Goal: Task Accomplishment & Management: Complete application form

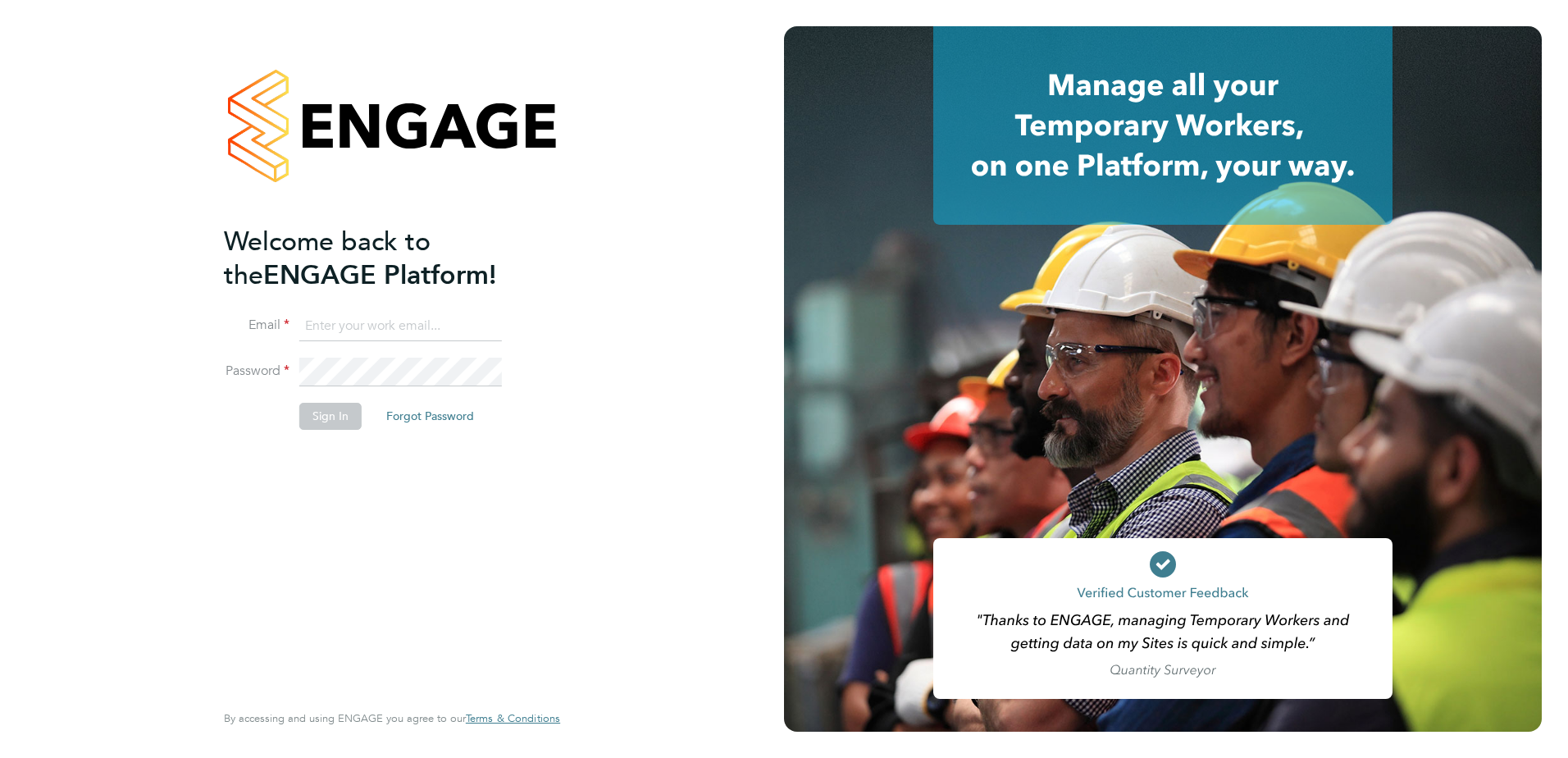
type input "[PERSON_NAME][EMAIL_ADDRESS][PERSON_NAME][PERSON_NAME][DOMAIN_NAME]"
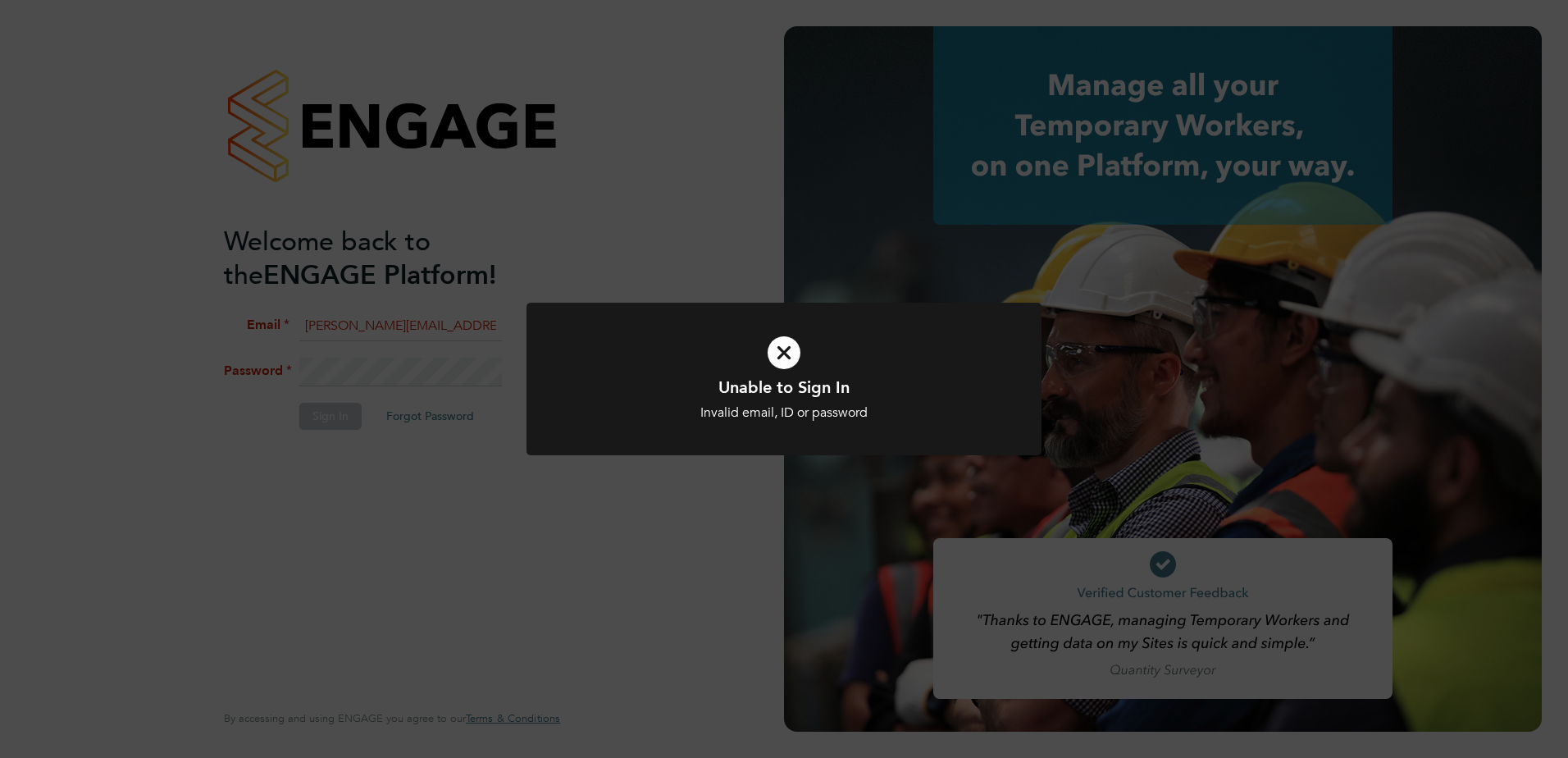
click at [423, 385] on div "Unable to Sign In Invalid email, ID or password Cancel Okay" at bounding box center [784, 379] width 1568 height 758
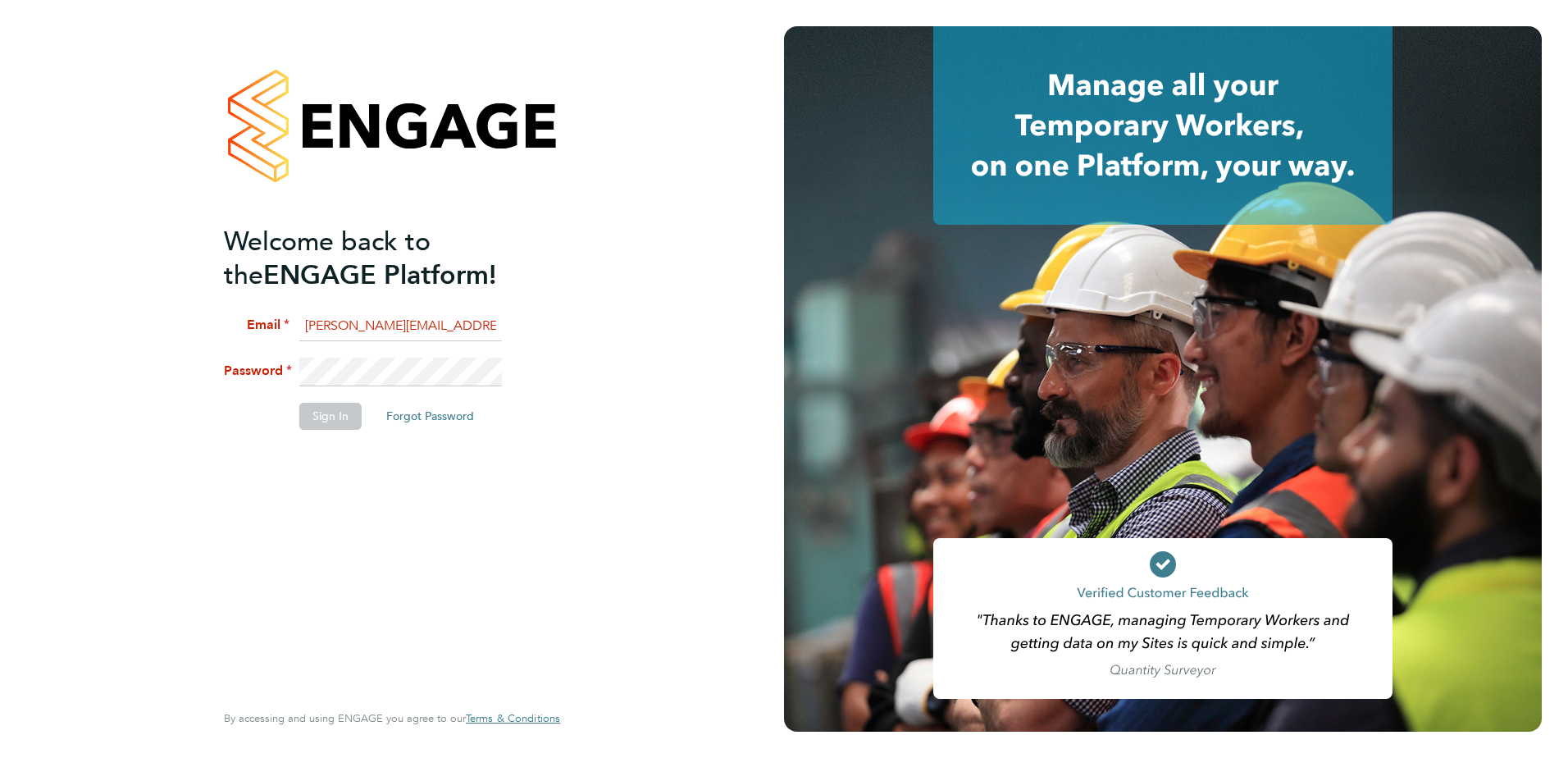
click at [258, 371] on li "Password" at bounding box center [384, 380] width 320 height 46
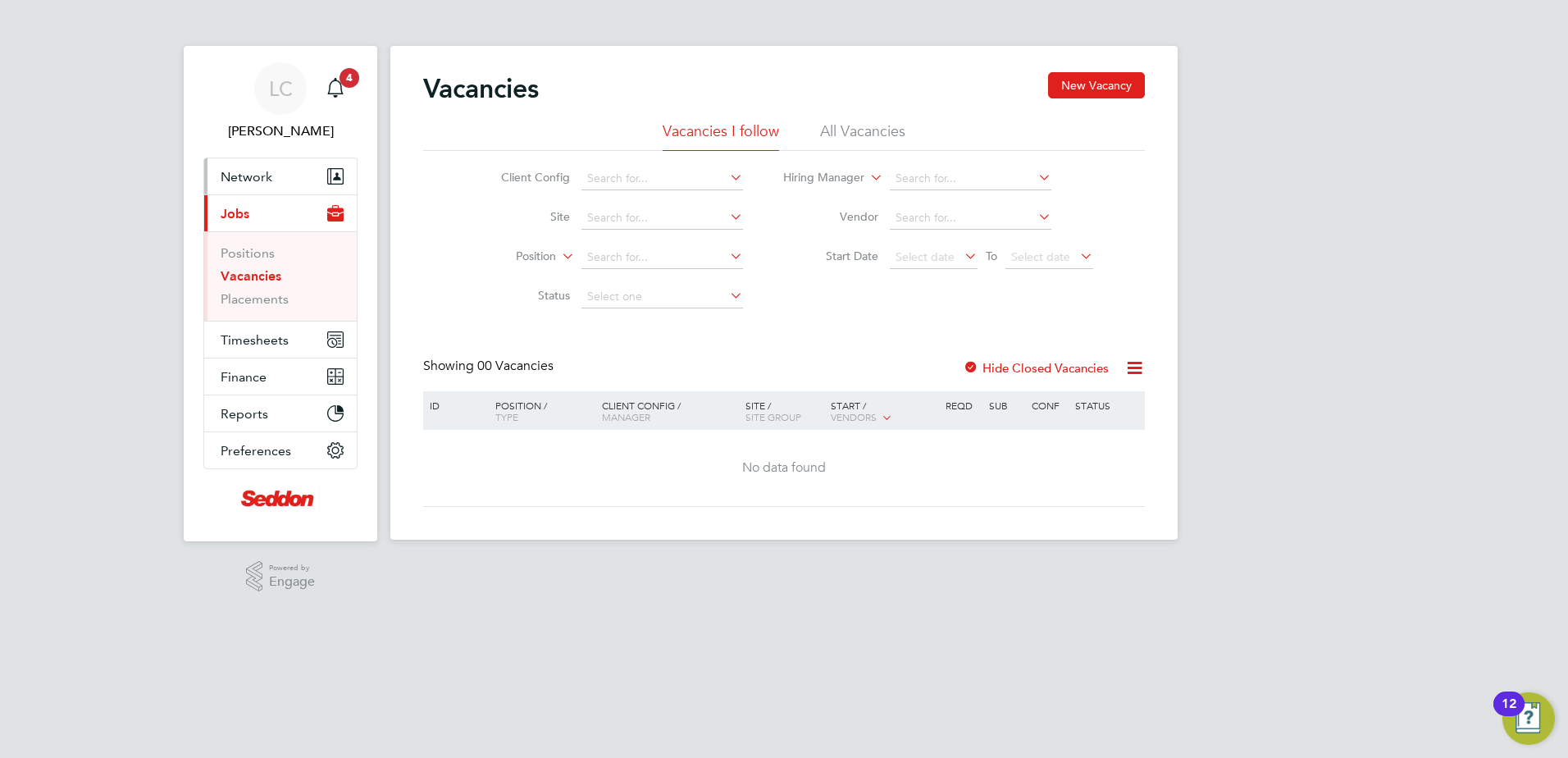
click at [274, 176] on button "Network" at bounding box center [280, 176] width 152 height 36
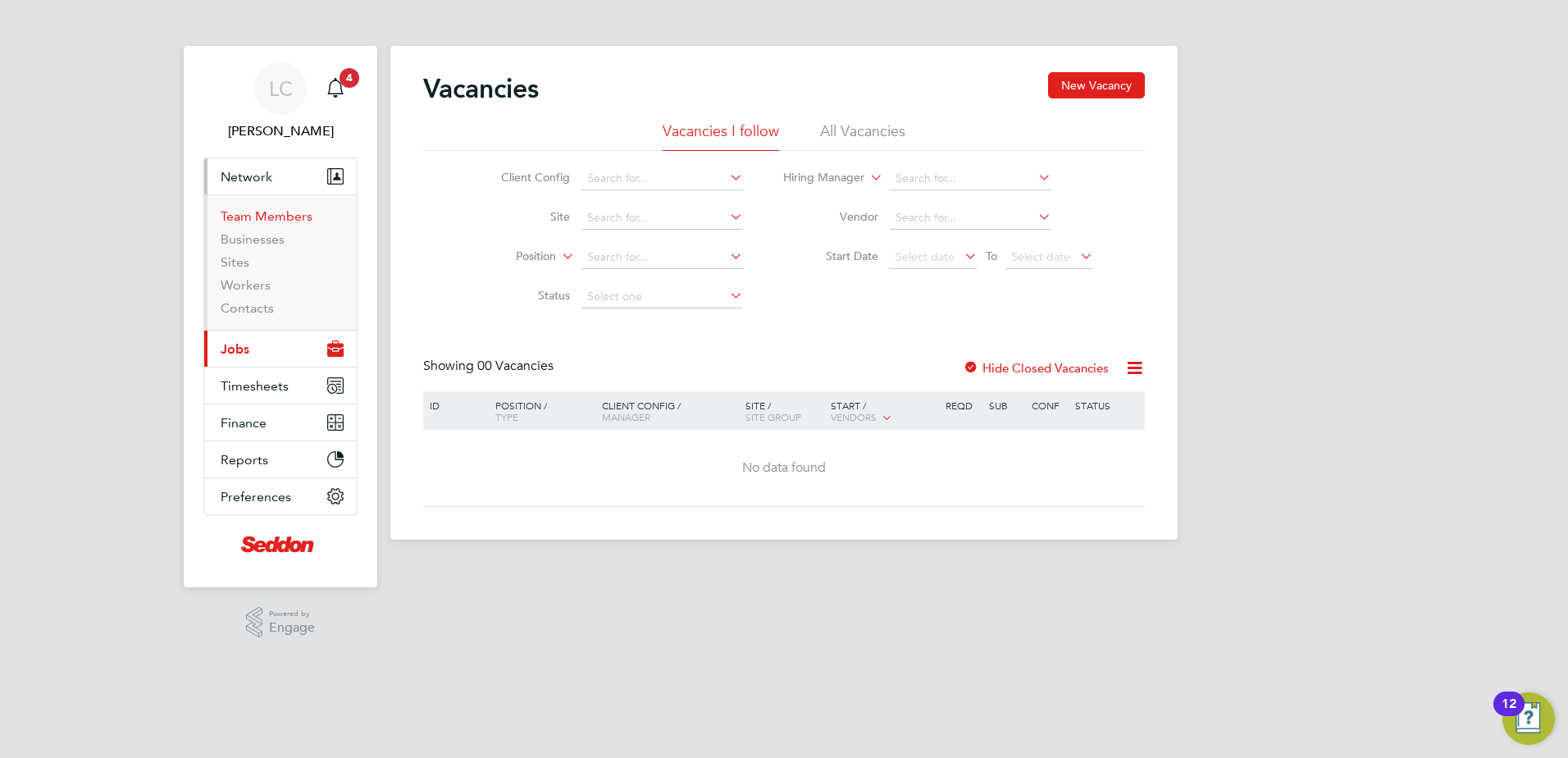
click at [302, 216] on link "Team Members" at bounding box center [266, 216] width 92 height 16
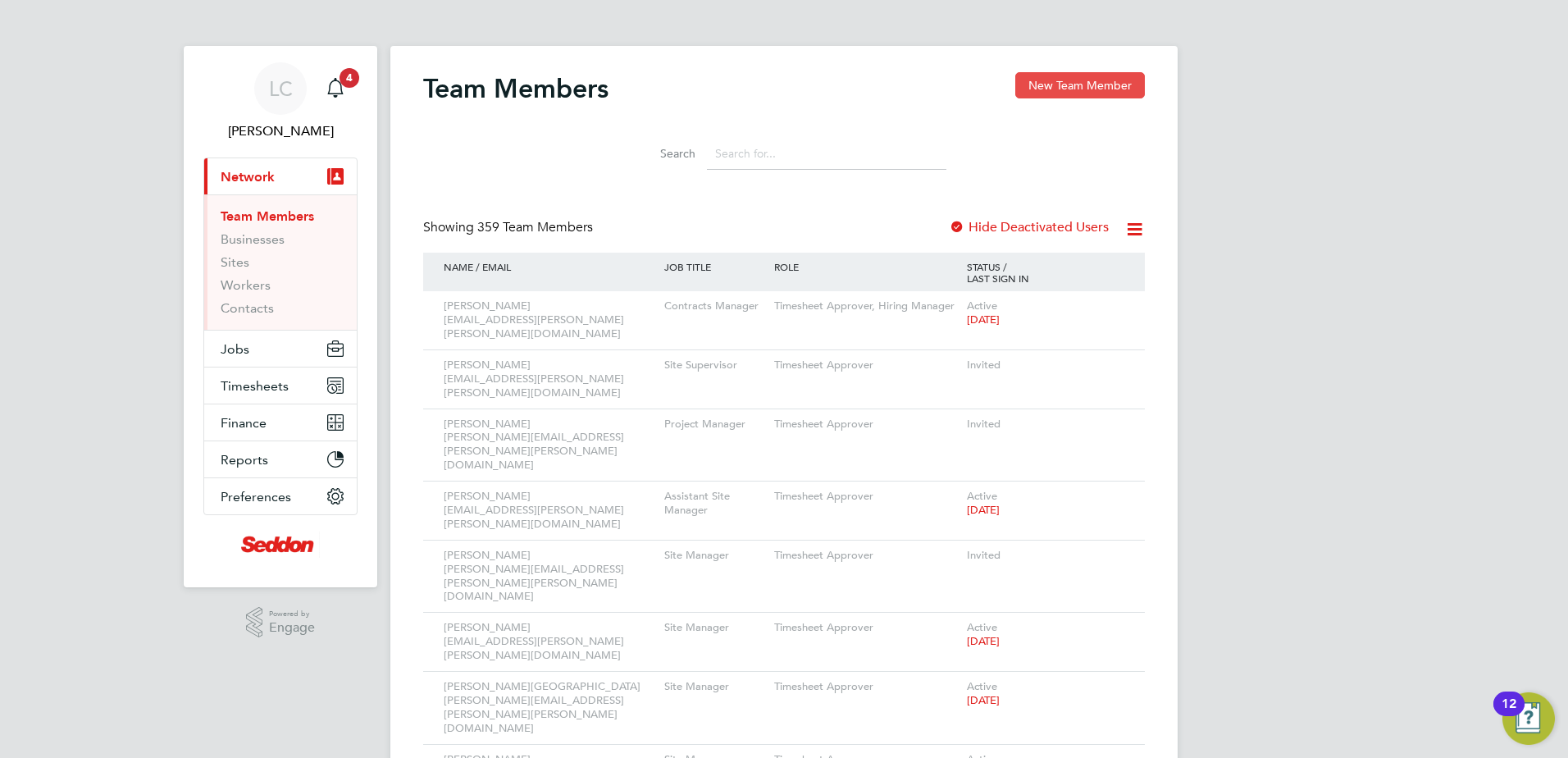
click at [1098, 83] on button "New Team Member" at bounding box center [1081, 85] width 130 height 26
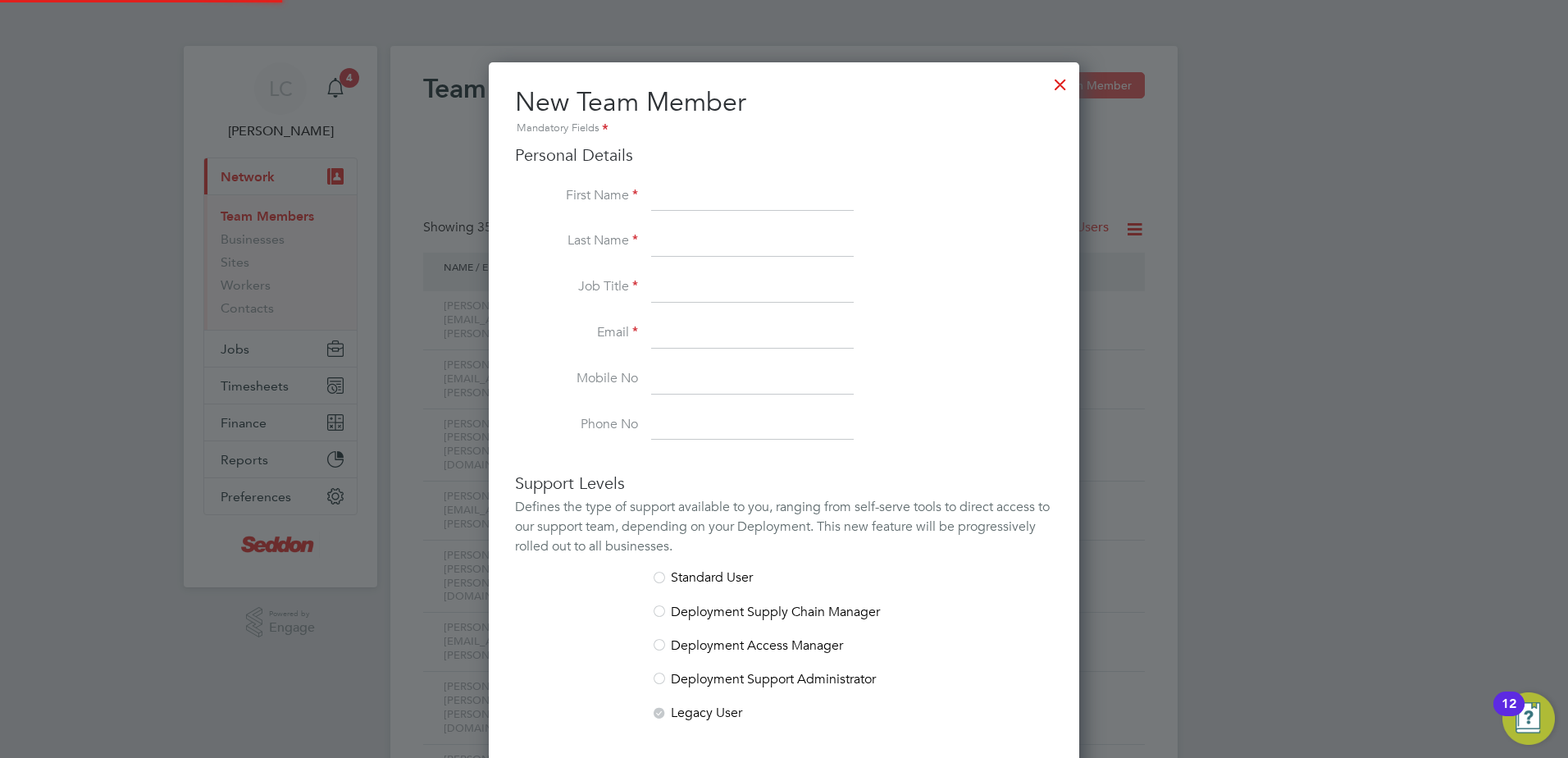
scroll to position [1010, 592]
drag, startPoint x: 685, startPoint y: 190, endPoint x: 721, endPoint y: 177, distance: 38.3
click at [685, 189] on input at bounding box center [752, 196] width 203 height 29
type input "N"
type input "Mark"
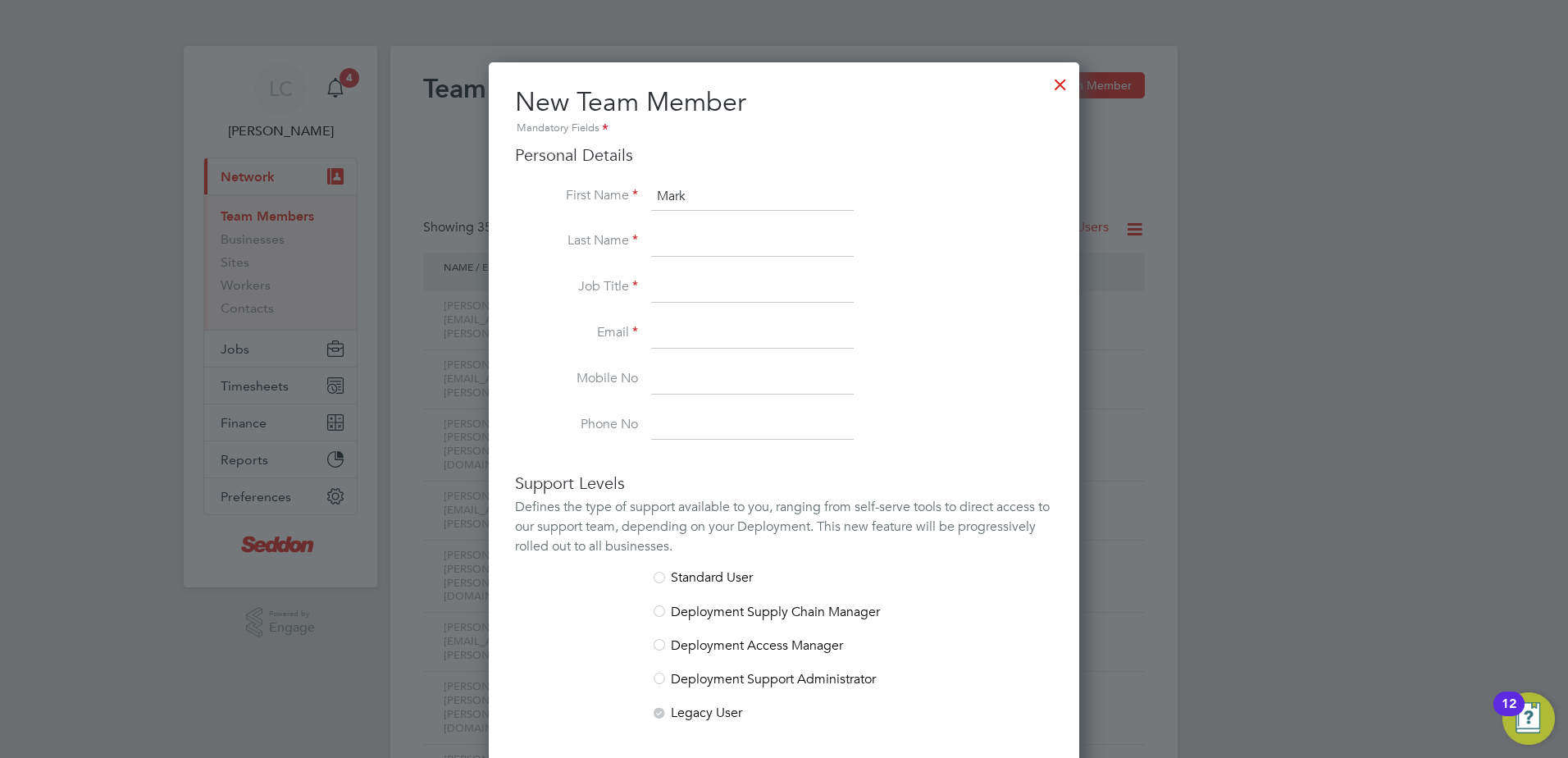
click at [832, 141] on div "New Team Member Mandatory Fields Personal Details First Name [PERSON_NAME] Last…" at bounding box center [784, 561] width 538 height 952
drag, startPoint x: 701, startPoint y: 244, endPoint x: 847, endPoint y: 158, distance: 169.4
click at [701, 244] on input at bounding box center [752, 241] width 203 height 29
type input "Green"
click at [662, 295] on input at bounding box center [752, 288] width 203 height 29
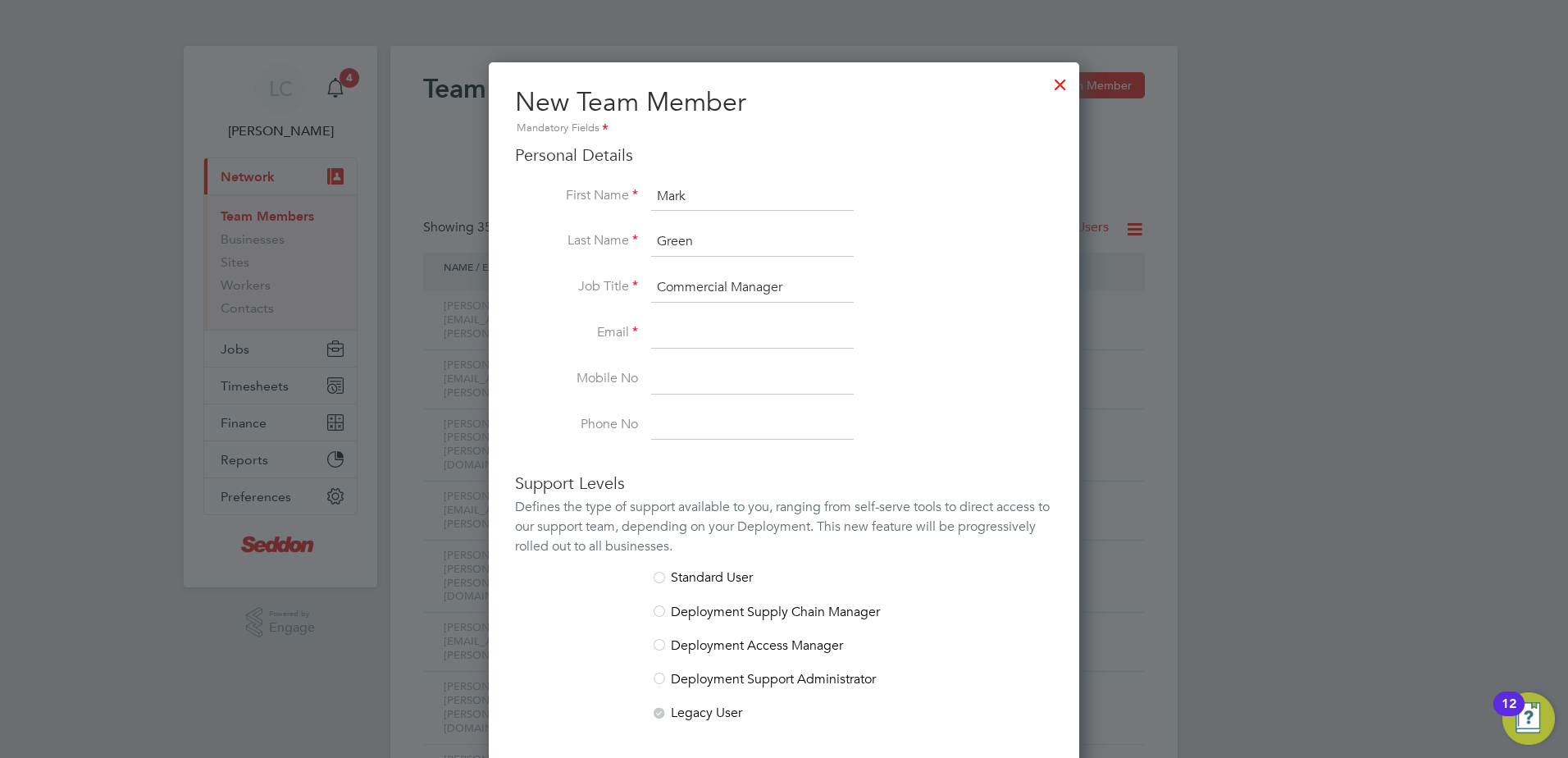
type input "Commercial Manager"
click at [740, 316] on li "Job Title Commercial Manager" at bounding box center [784, 296] width 538 height 46
drag, startPoint x: 815, startPoint y: 323, endPoint x: 892, endPoint y: 237, distance: 115.4
click at [815, 323] on input at bounding box center [752, 333] width 203 height 29
type input "[DOMAIN_NAME][EMAIL_ADDRESS][DOMAIN_NAME]"
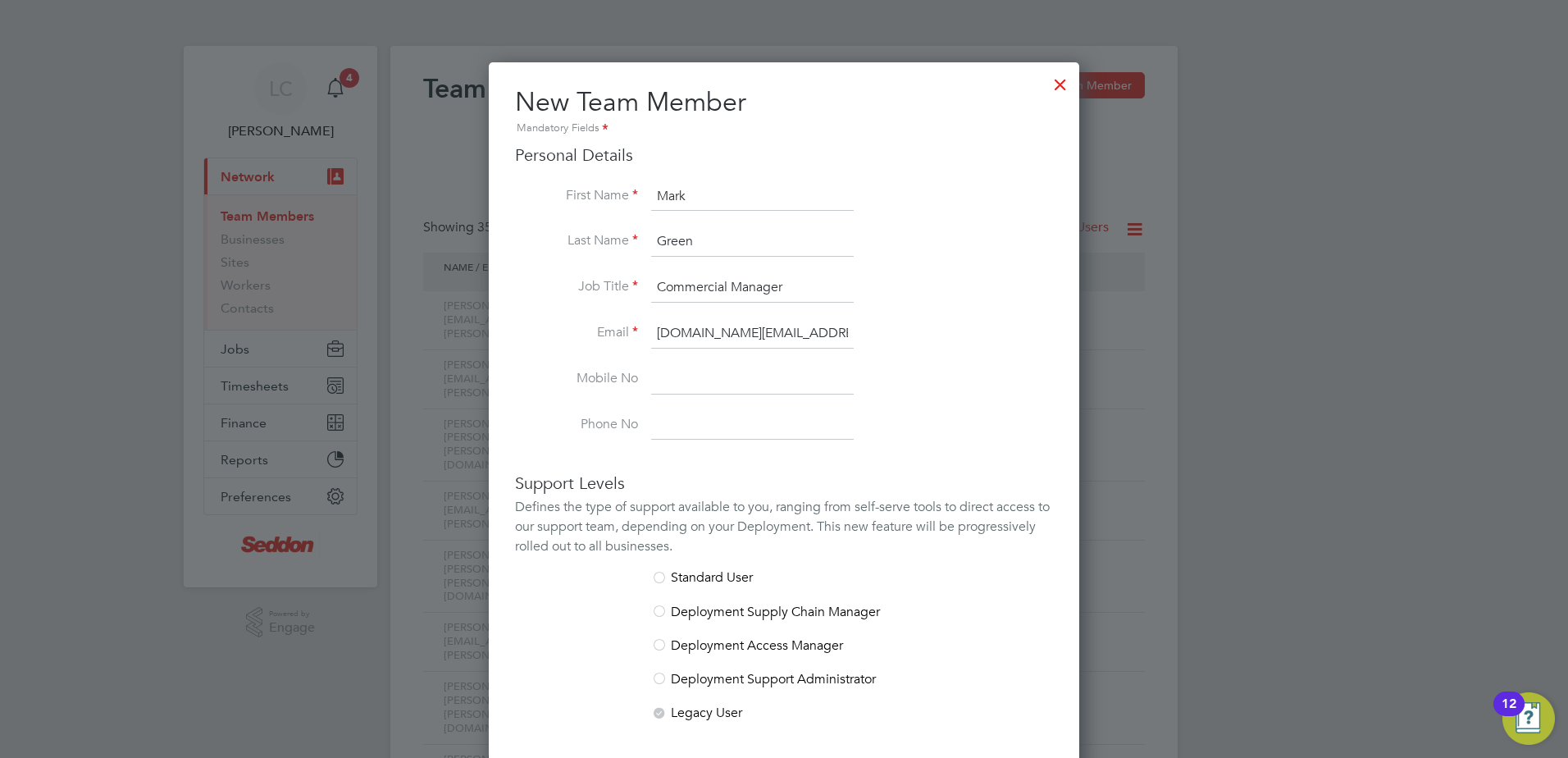
click at [922, 235] on li "Last Name Green" at bounding box center [784, 250] width 538 height 46
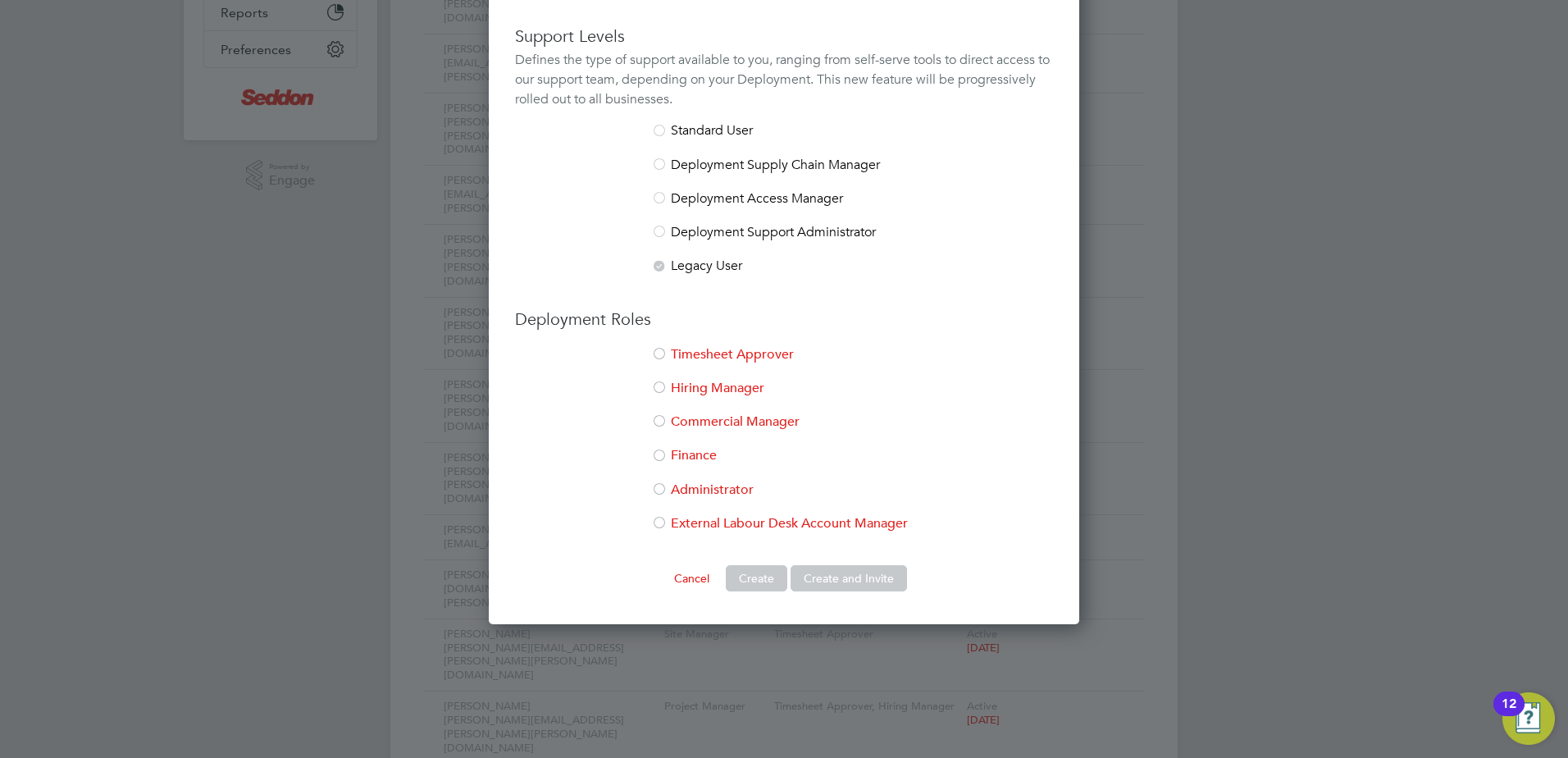
scroll to position [492, 0]
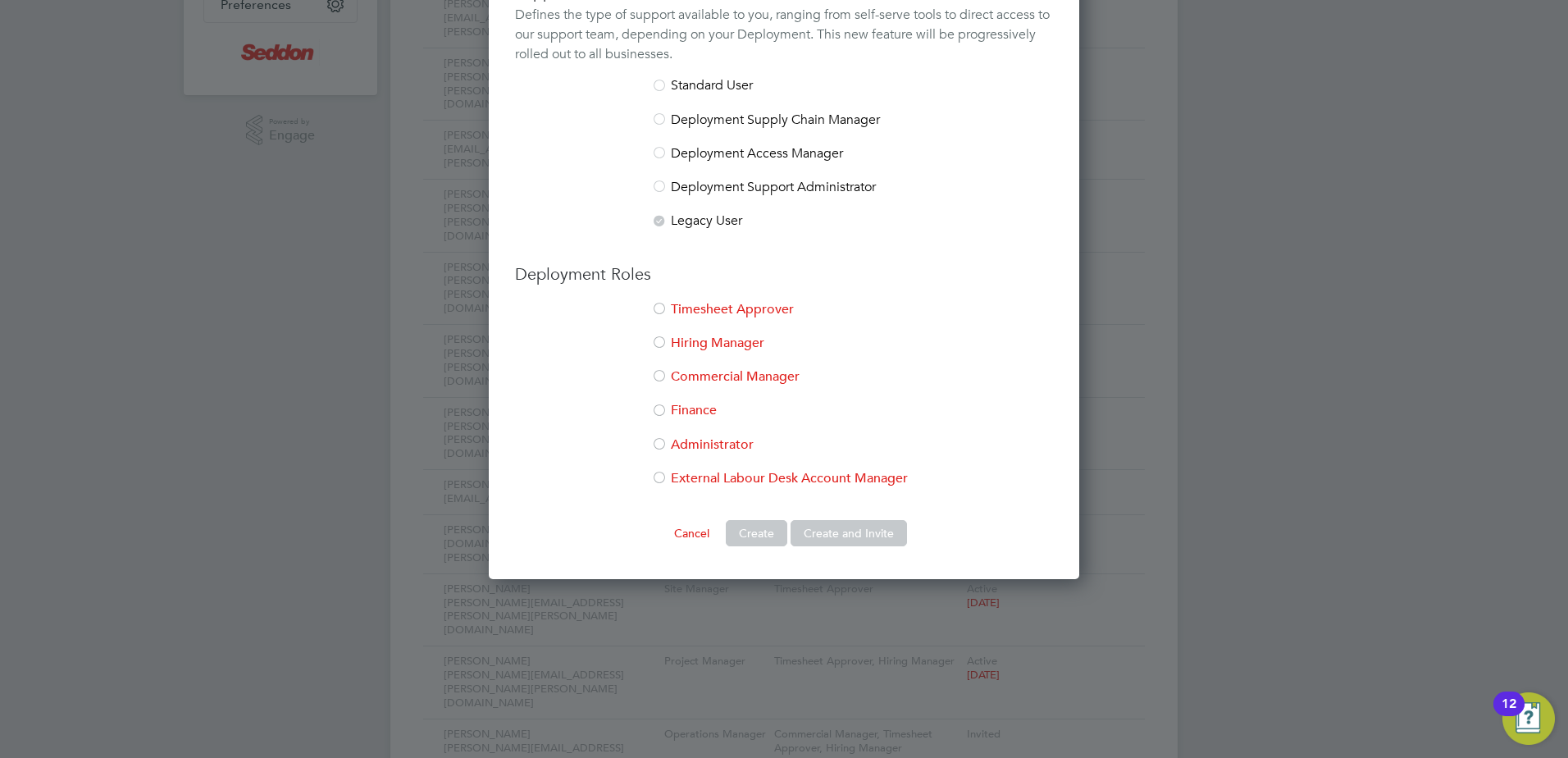
click at [666, 377] on div at bounding box center [659, 377] width 16 height 16
click at [661, 342] on div at bounding box center [659, 343] width 16 height 16
drag, startPoint x: 662, startPoint y: 310, endPoint x: 672, endPoint y: 313, distance: 10.4
click at [662, 309] on div at bounding box center [659, 310] width 16 height 16
click at [660, 337] on div at bounding box center [659, 343] width 16 height 16
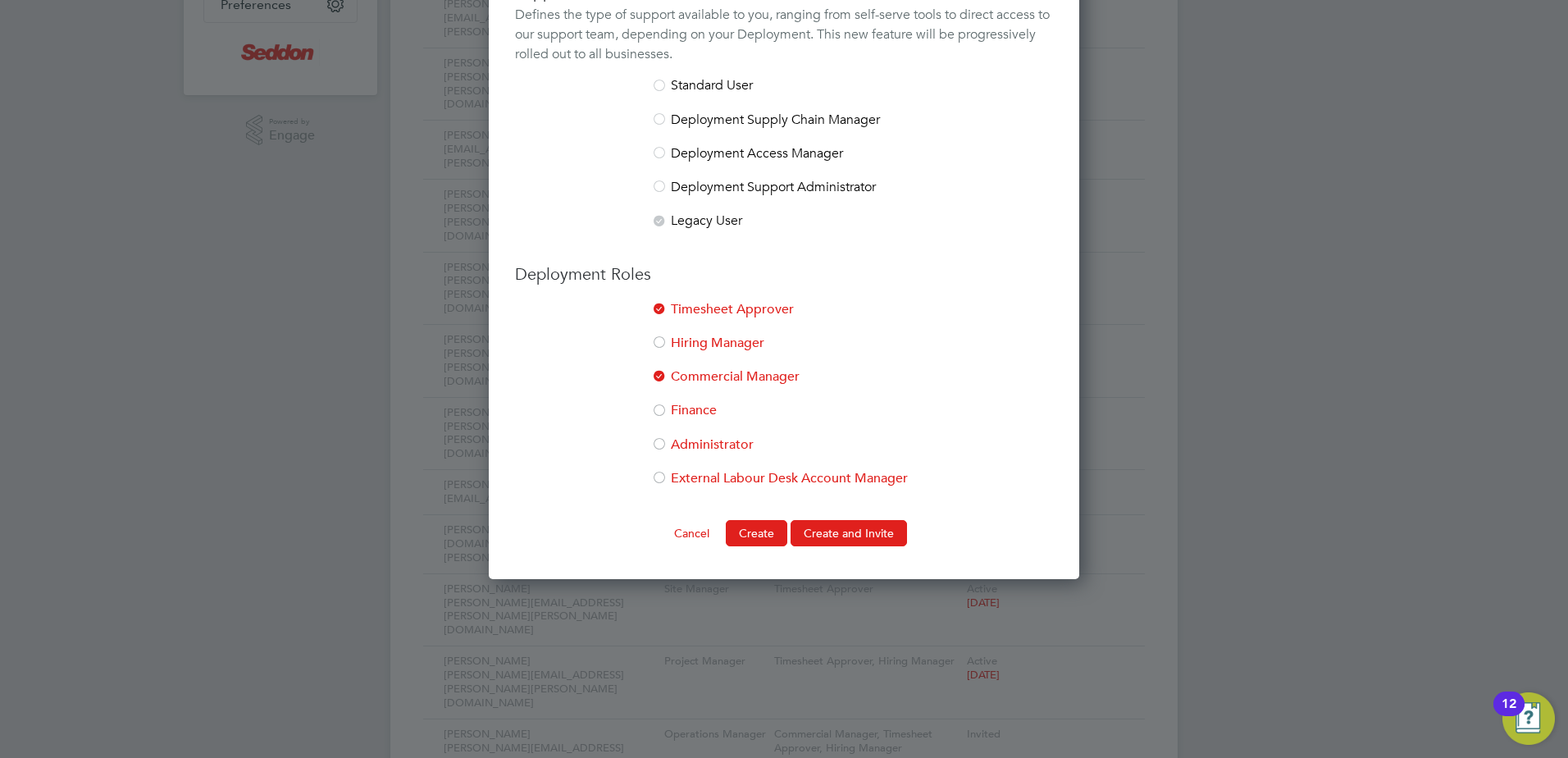
click at [664, 305] on div at bounding box center [659, 310] width 16 height 16
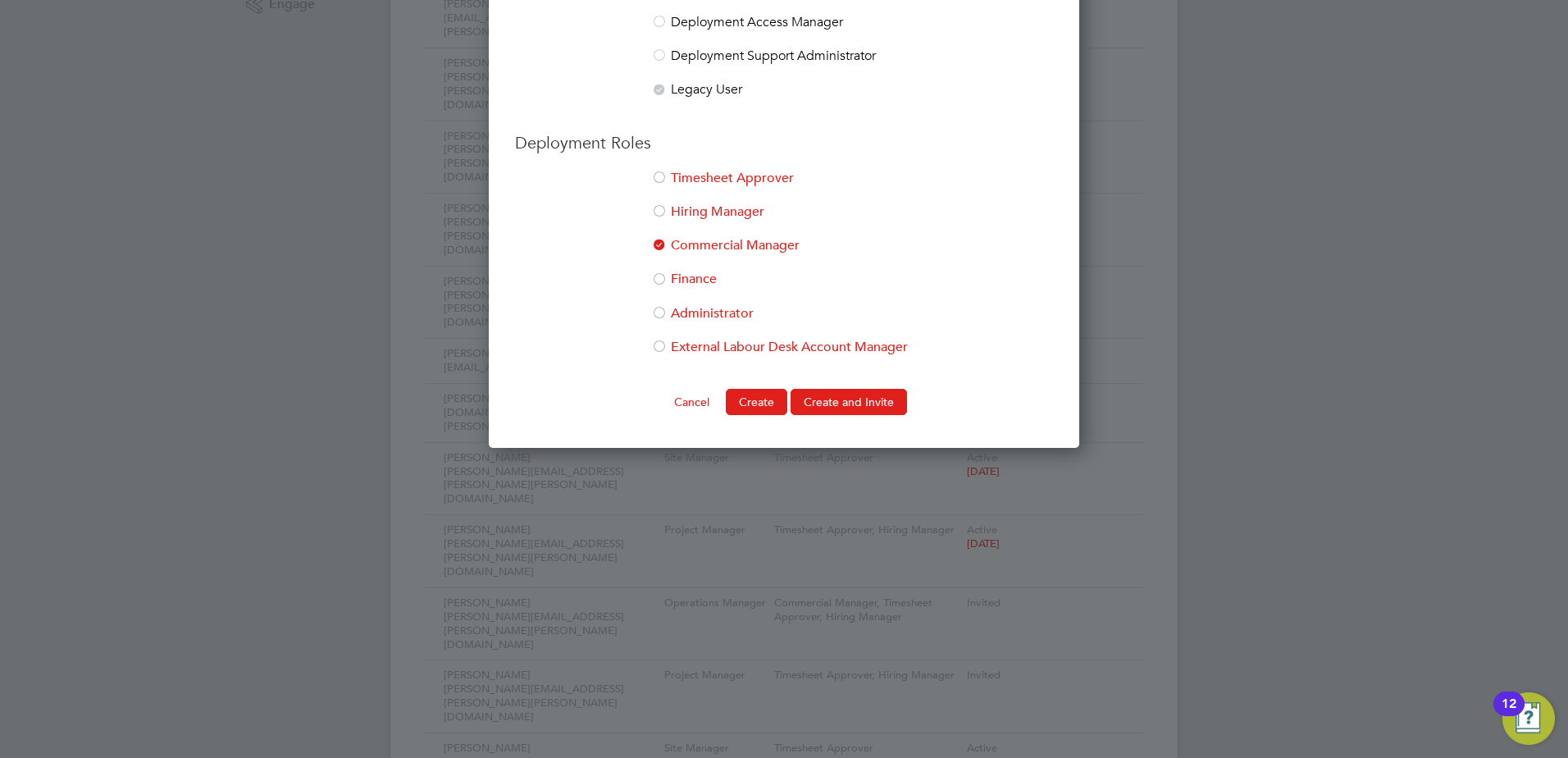
scroll to position [656, 0]
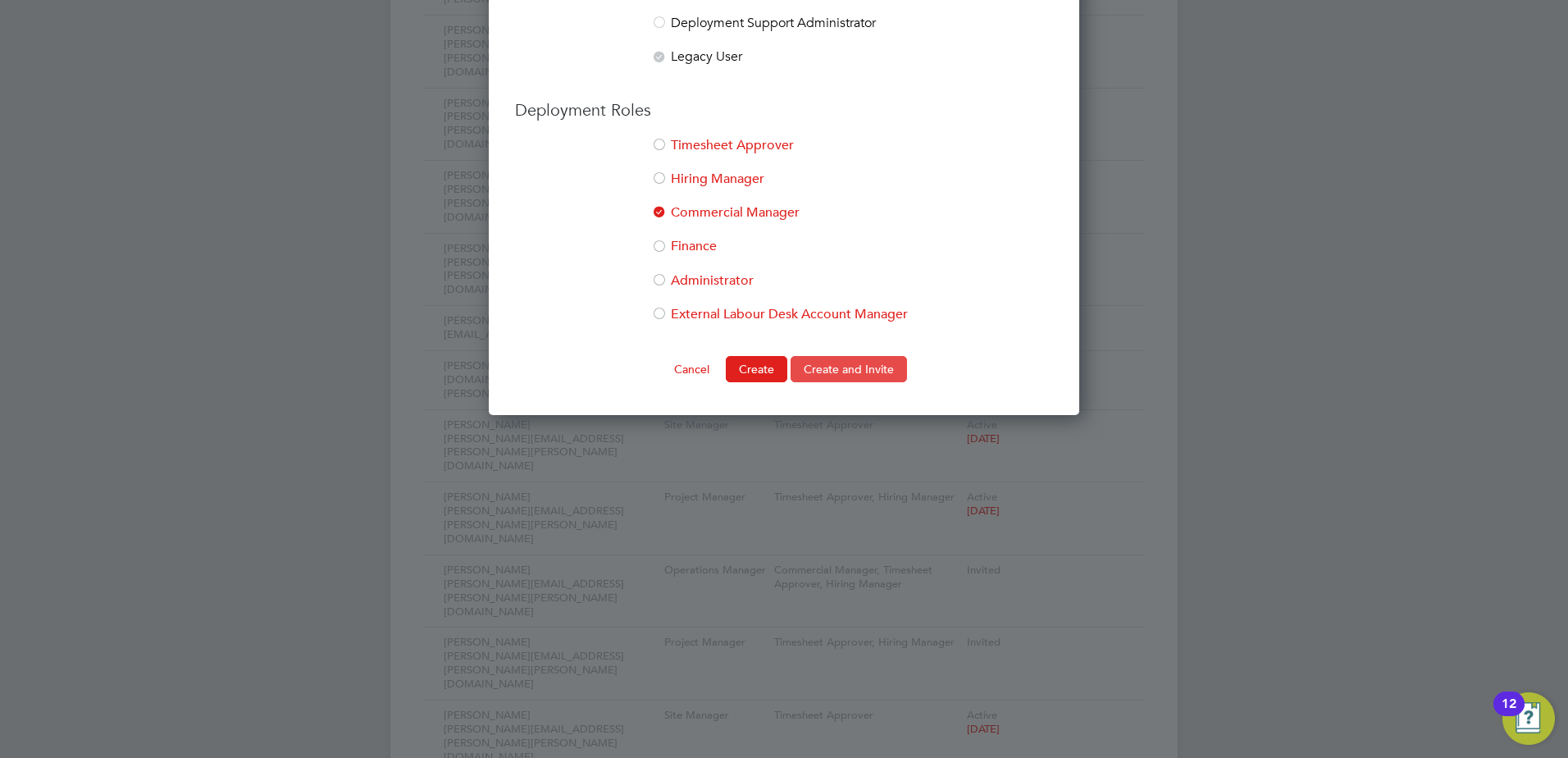
click at [852, 374] on button "Create and Invite" at bounding box center [849, 368] width 116 height 26
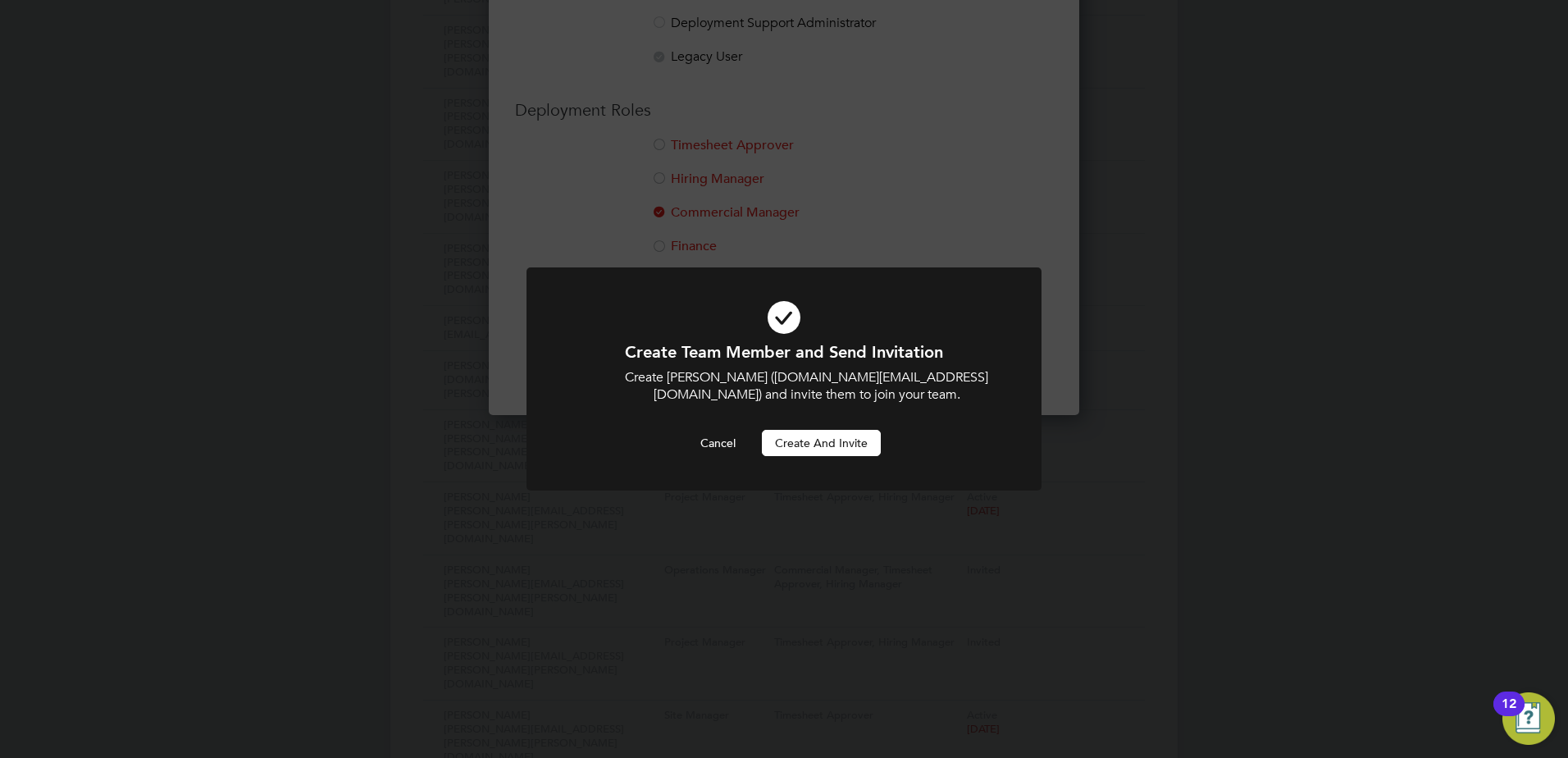
scroll to position [0, 0]
click at [816, 439] on button "Create and invite" at bounding box center [821, 443] width 119 height 26
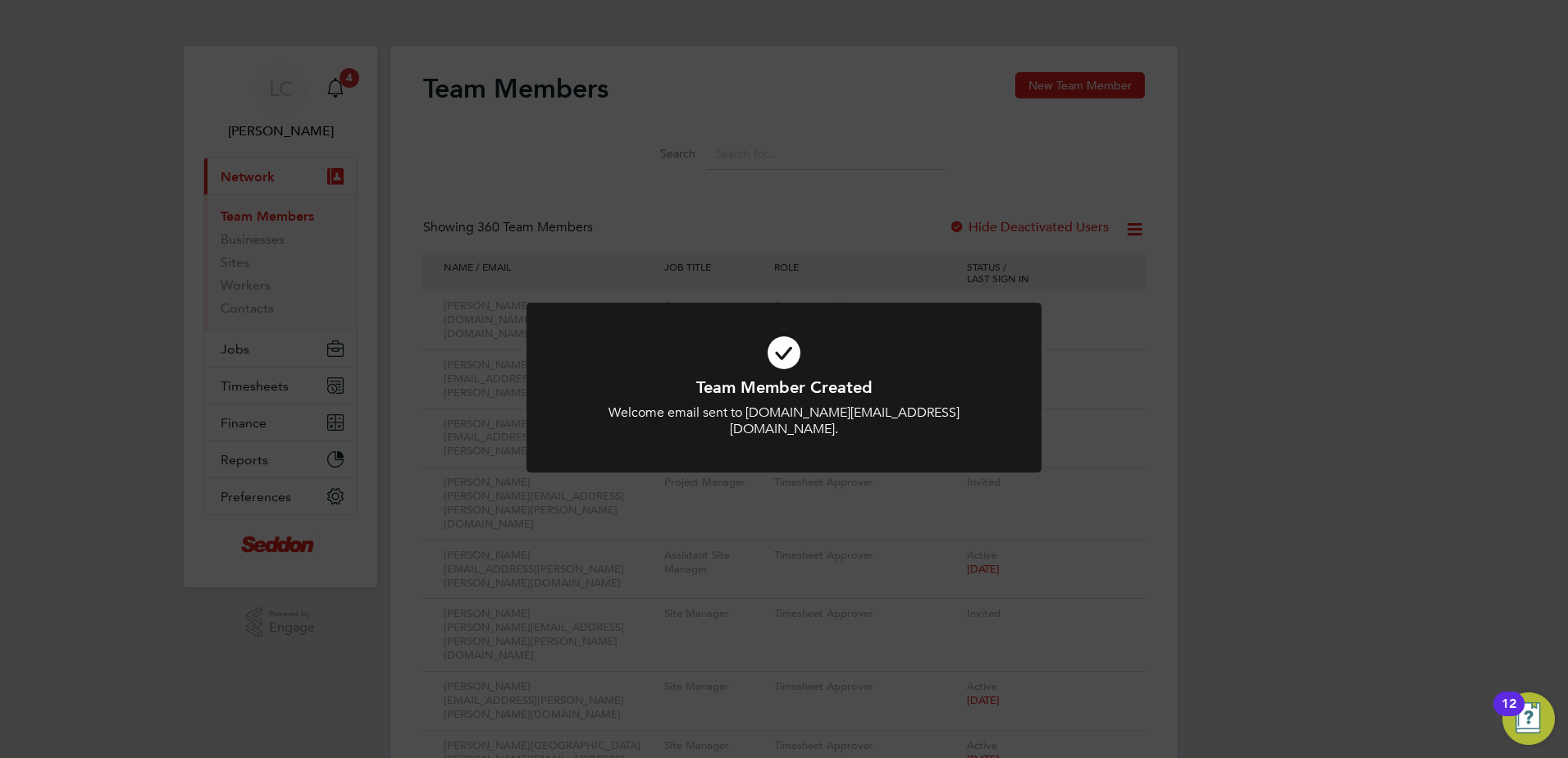
click at [1313, 331] on div "Team Member Created Welcome email sent to [DOMAIN_NAME][EMAIL_ADDRESS][DOMAIN_N…" at bounding box center [784, 379] width 1568 height 758
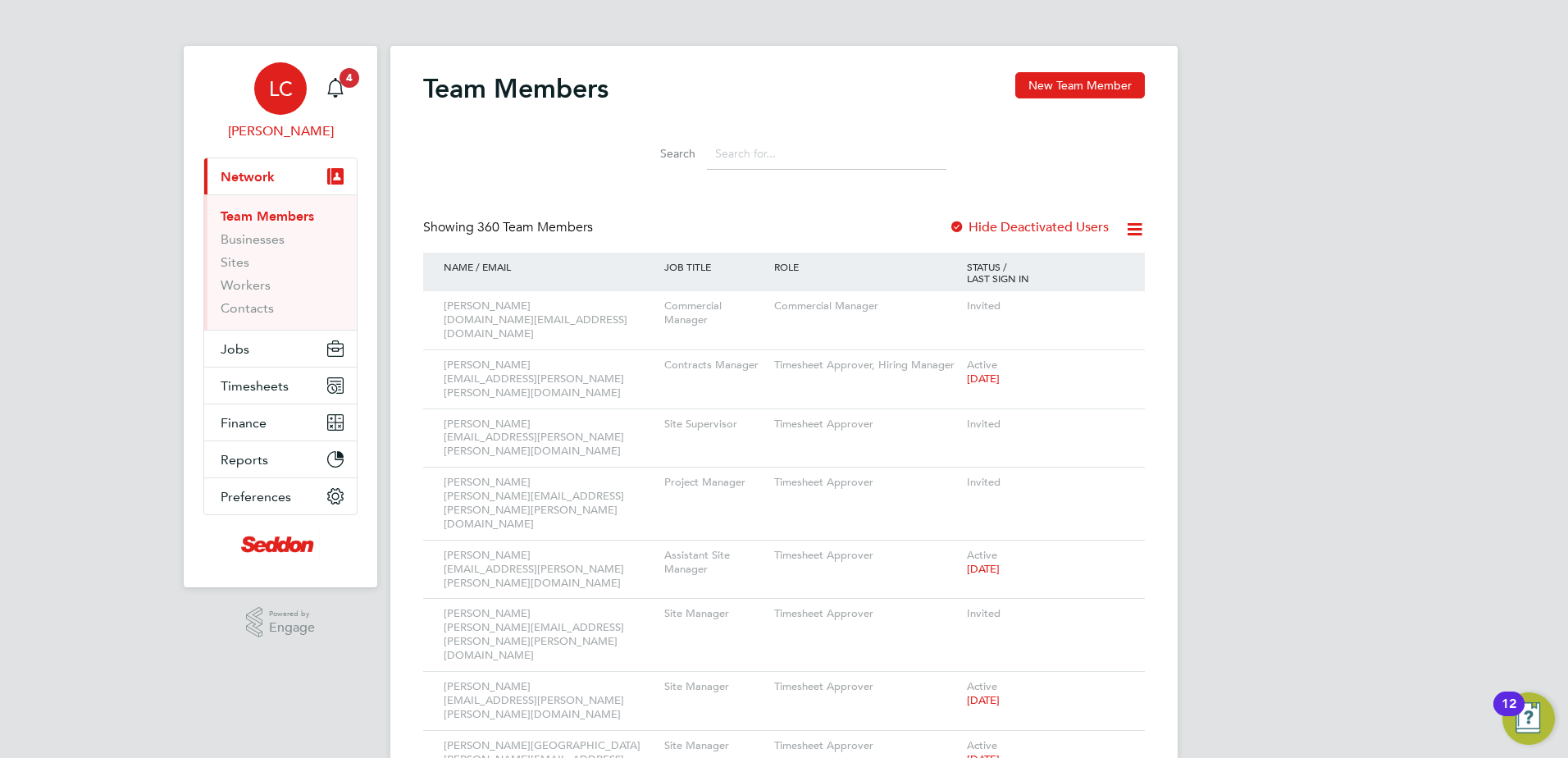
click at [296, 103] on div "LC" at bounding box center [280, 88] width 52 height 52
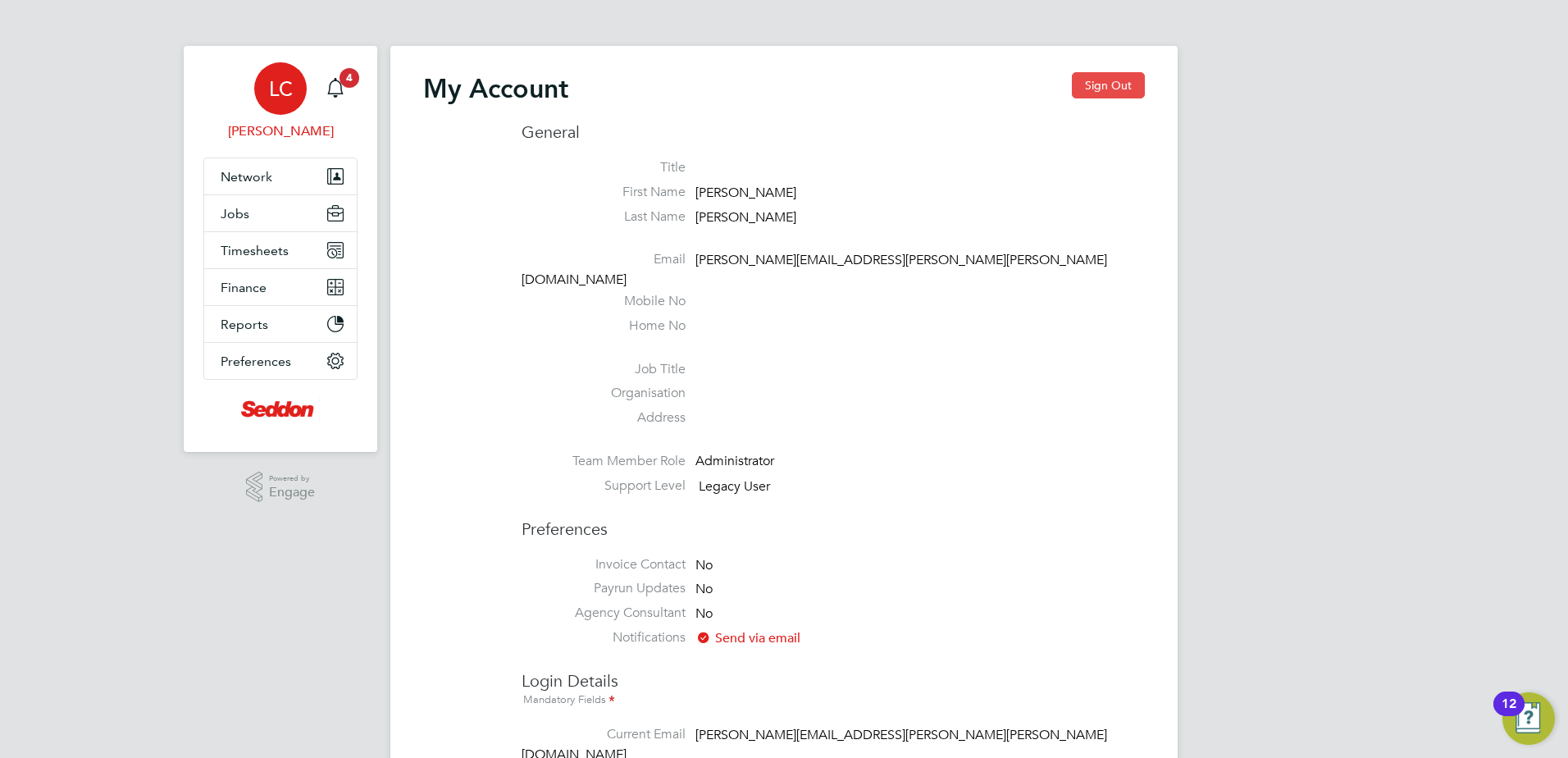
click at [1143, 81] on button "Sign Out" at bounding box center [1108, 85] width 73 height 26
